Goal: Navigation & Orientation: Find specific page/section

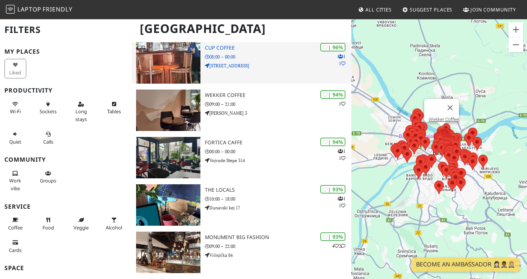
scroll to position [76, 0]
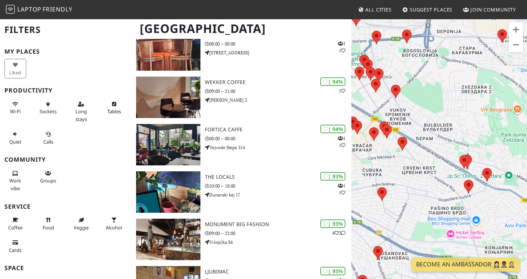
drag, startPoint x: 420, startPoint y: 164, endPoint x: 450, endPoint y: 164, distance: 30.7
click at [450, 164] on div "To navigate, press the arrow keys." at bounding box center [440, 158] width 176 height 279
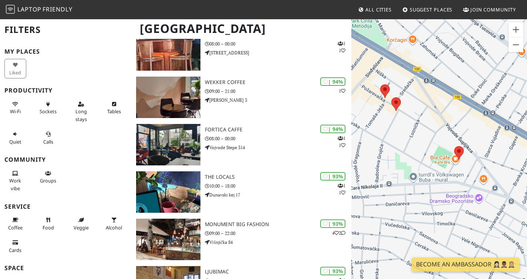
drag, startPoint x: 419, startPoint y: 125, endPoint x: 435, endPoint y: 143, distance: 24.4
click at [434, 142] on div "To navigate, press the arrow keys." at bounding box center [440, 158] width 176 height 279
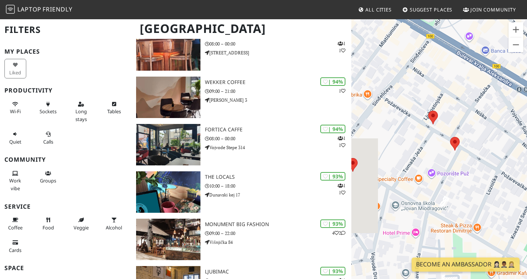
drag, startPoint x: 376, startPoint y: 93, endPoint x: 420, endPoint y: 102, distance: 44.5
click at [420, 101] on div "To navigate, press the arrow keys." at bounding box center [440, 158] width 176 height 279
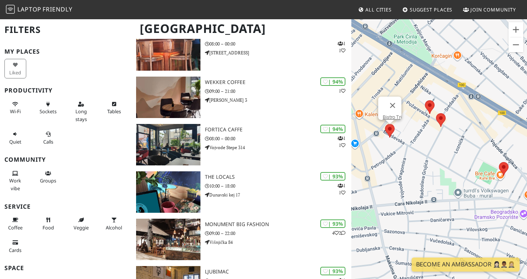
click at [385, 124] on area at bounding box center [385, 124] width 0 height 0
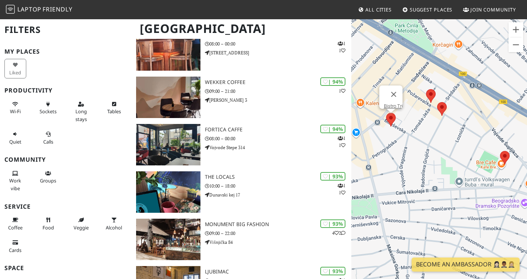
drag, startPoint x: 416, startPoint y: 136, endPoint x: 421, endPoint y: 118, distance: 18.7
click at [421, 118] on div "To navigate, press the arrow keys. Bistro Tri" at bounding box center [440, 158] width 176 height 279
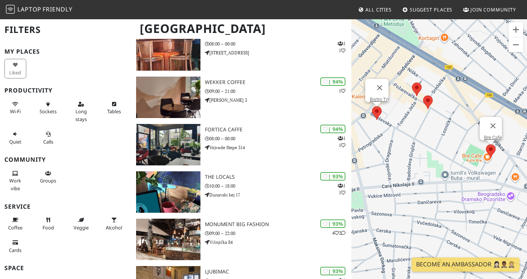
click at [486, 144] on area at bounding box center [486, 144] width 0 height 0
click at [489, 135] on link "Bre Cafe" at bounding box center [494, 138] width 18 height 6
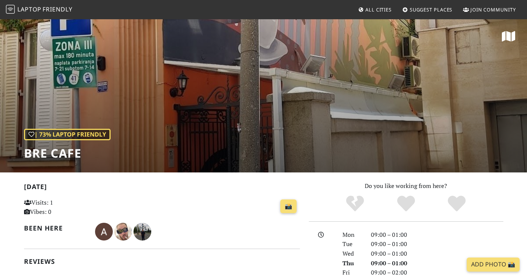
click at [289, 97] on div "| 73% Laptop Friendly Bre Cafe" at bounding box center [263, 96] width 527 height 154
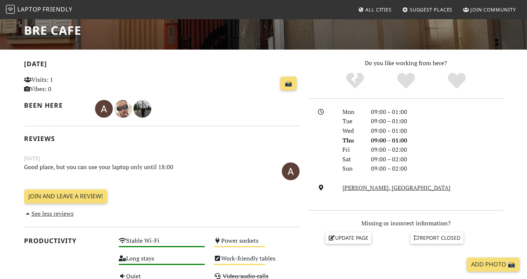
scroll to position [93, 0]
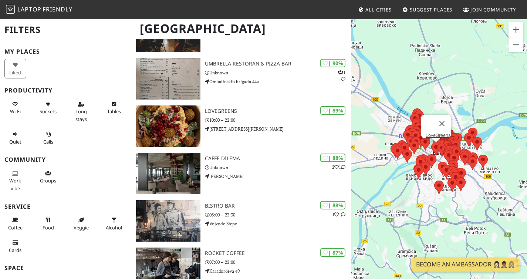
scroll to position [474, 0]
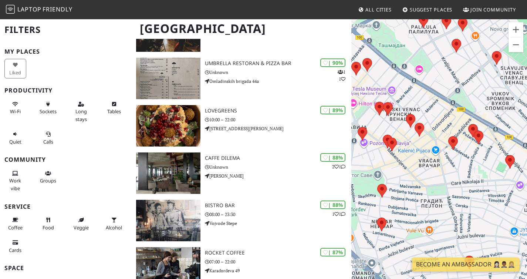
drag, startPoint x: 435, startPoint y: 123, endPoint x: 449, endPoint y: 130, distance: 14.7
click at [449, 130] on div "To navigate, press the arrow keys." at bounding box center [440, 158] width 176 height 279
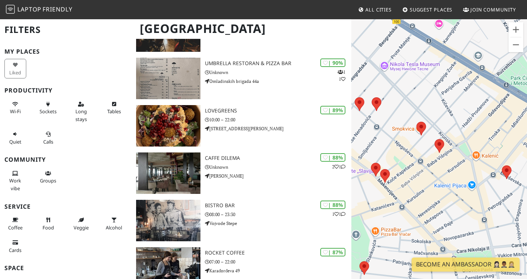
drag, startPoint x: 436, startPoint y: 121, endPoint x: 465, endPoint y: 121, distance: 29.2
click at [465, 121] on div "To navigate, press the arrow keys." at bounding box center [440, 158] width 176 height 279
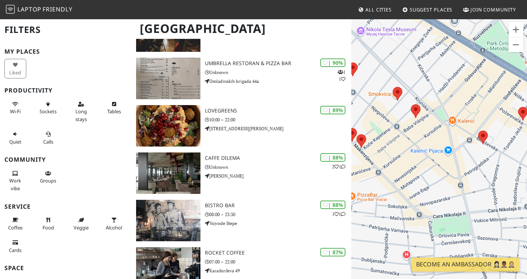
drag, startPoint x: 487, startPoint y: 137, endPoint x: 439, endPoint y: 100, distance: 60.7
click at [439, 100] on div "To navigate, press the arrow keys." at bounding box center [440, 158] width 176 height 279
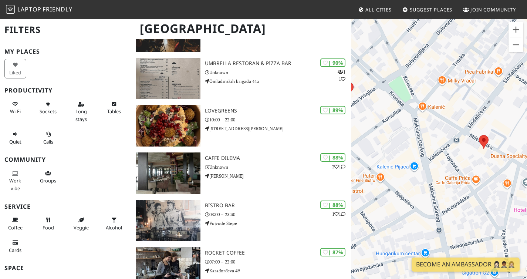
drag, startPoint x: 463, startPoint y: 130, endPoint x: 395, endPoint y: 130, distance: 68.1
click at [396, 130] on div "To navigate, press the arrow keys." at bounding box center [440, 158] width 176 height 279
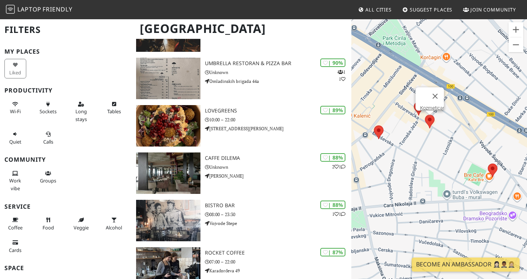
click at [425, 115] on area at bounding box center [425, 115] width 0 height 0
click at [430, 105] on link "Kozmeticar" at bounding box center [432, 108] width 24 height 6
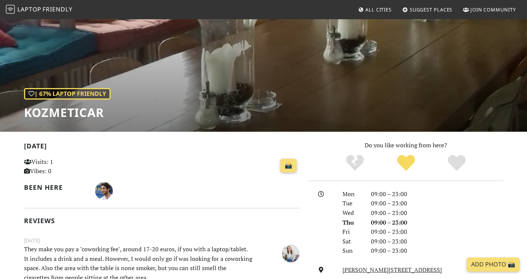
scroll to position [95, 0]
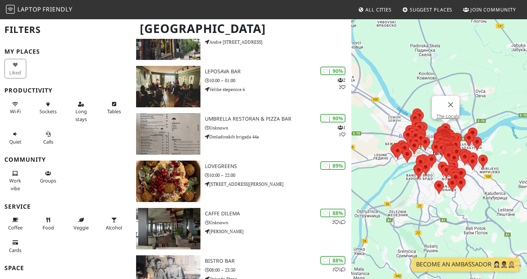
scroll to position [469, 0]
